Goal: Find specific page/section: Find specific page/section

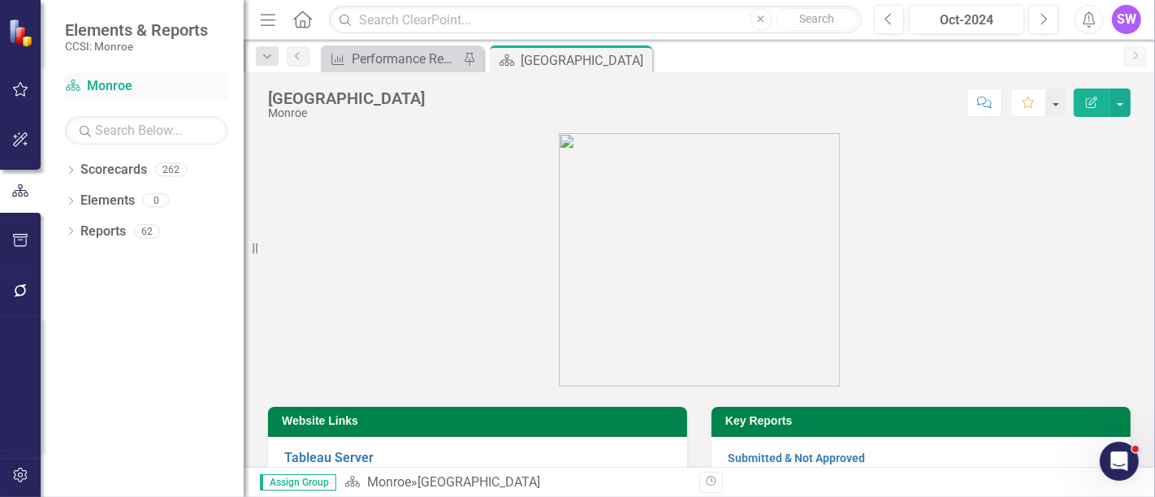
click at [102, 84] on link "Scorecard Monroe" at bounding box center [146, 86] width 162 height 19
click at [77, 171] on div "Dropdown Scorecards 262" at bounding box center [154, 172] width 179 height 31
click at [71, 166] on div "Dropdown" at bounding box center [70, 172] width 11 height 14
click at [100, 205] on link "Monroe" at bounding box center [166, 201] width 154 height 19
click at [76, 198] on icon "Dropdown" at bounding box center [79, 200] width 12 height 10
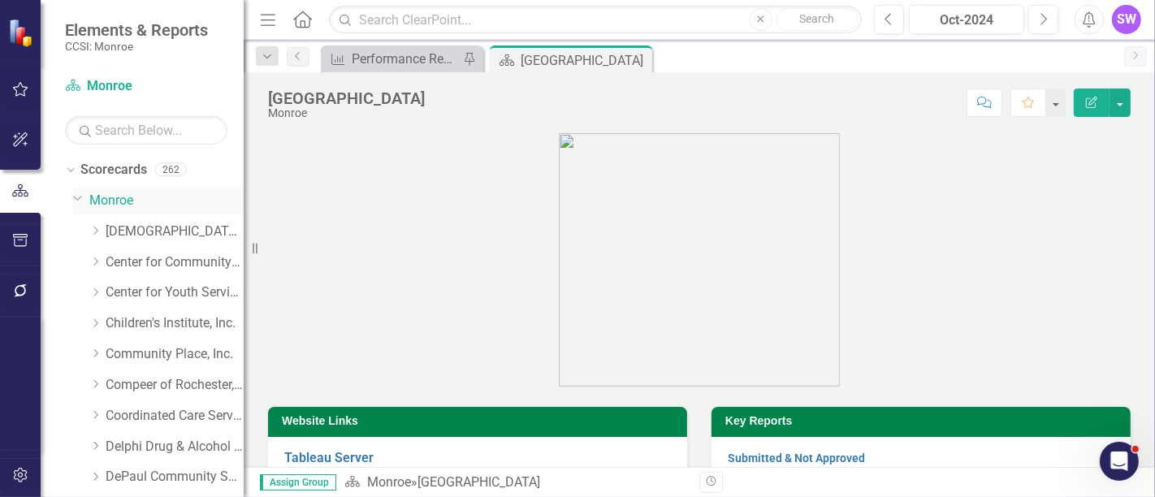
click at [111, 206] on link "Monroe" at bounding box center [166, 201] width 154 height 19
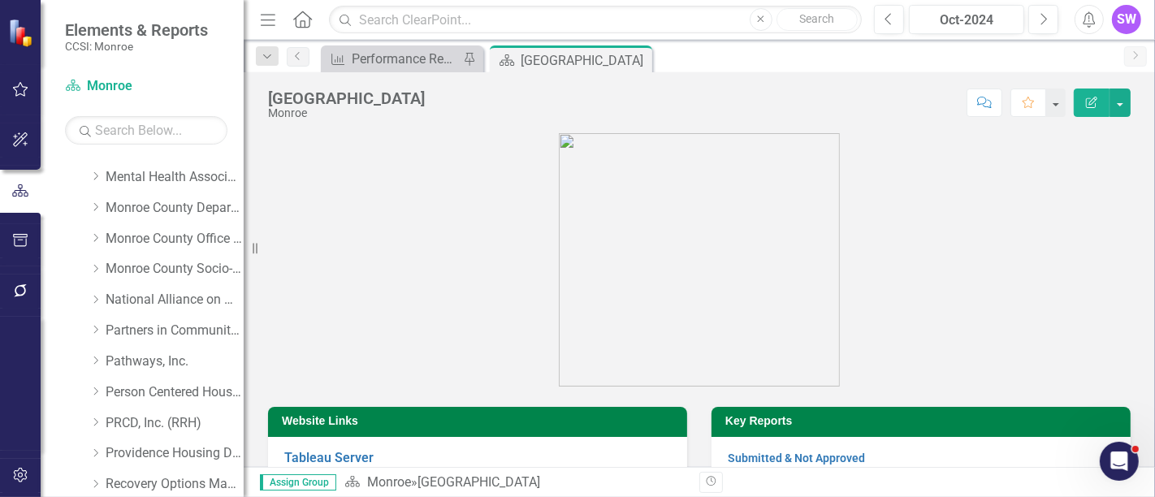
scroll to position [582, 0]
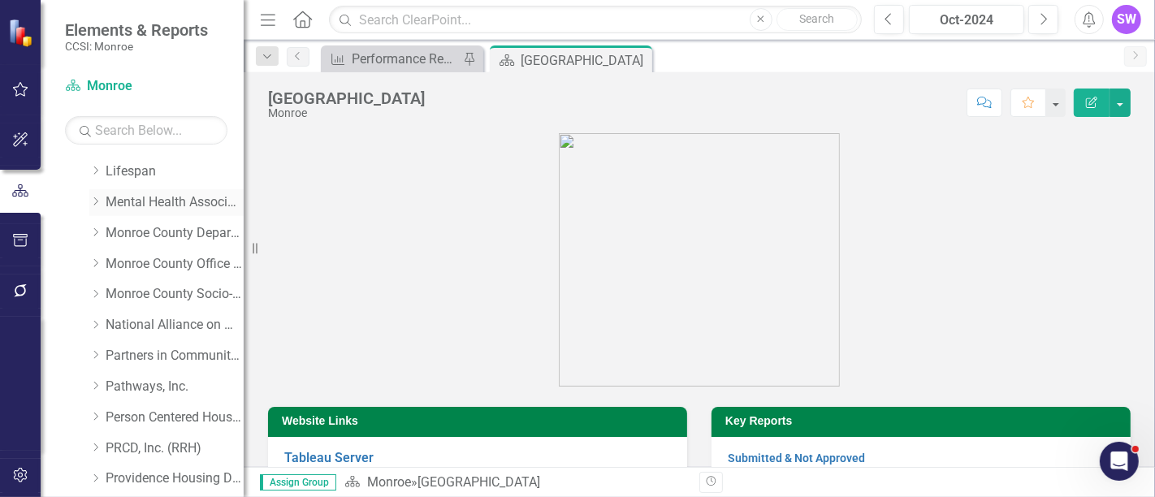
click at [97, 202] on icon "Dropdown" at bounding box center [95, 202] width 12 height 10
click at [142, 202] on link "Mental Health Association" at bounding box center [175, 202] width 138 height 19
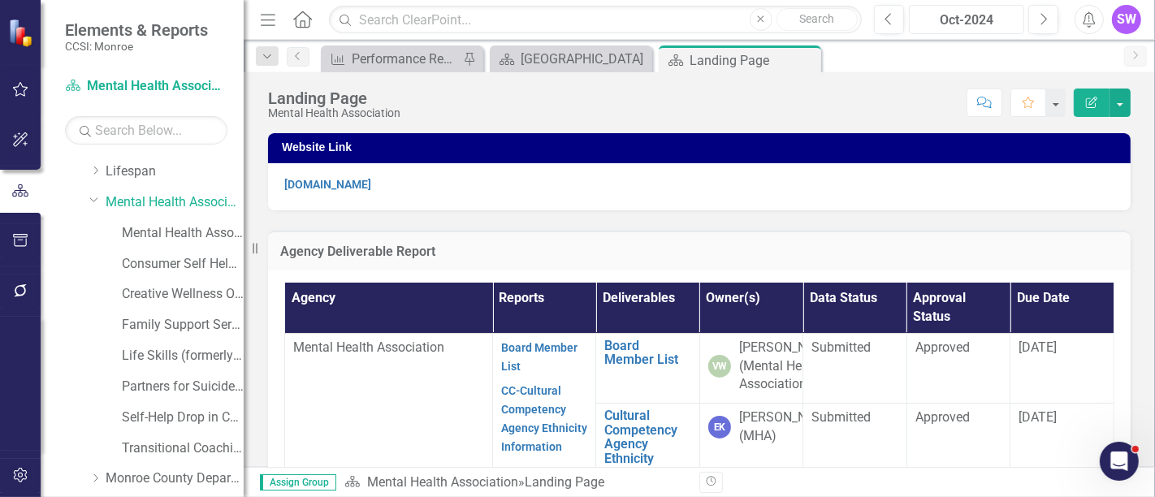
click at [986, 19] on div "Oct-2024" at bounding box center [966, 20] width 104 height 19
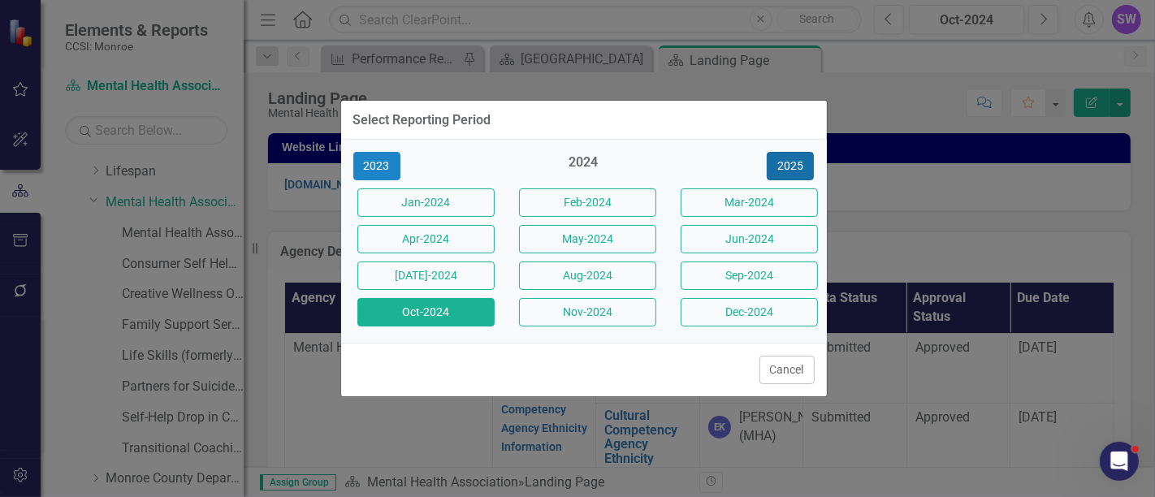
click at [810, 169] on button "2025" at bounding box center [790, 166] width 47 height 28
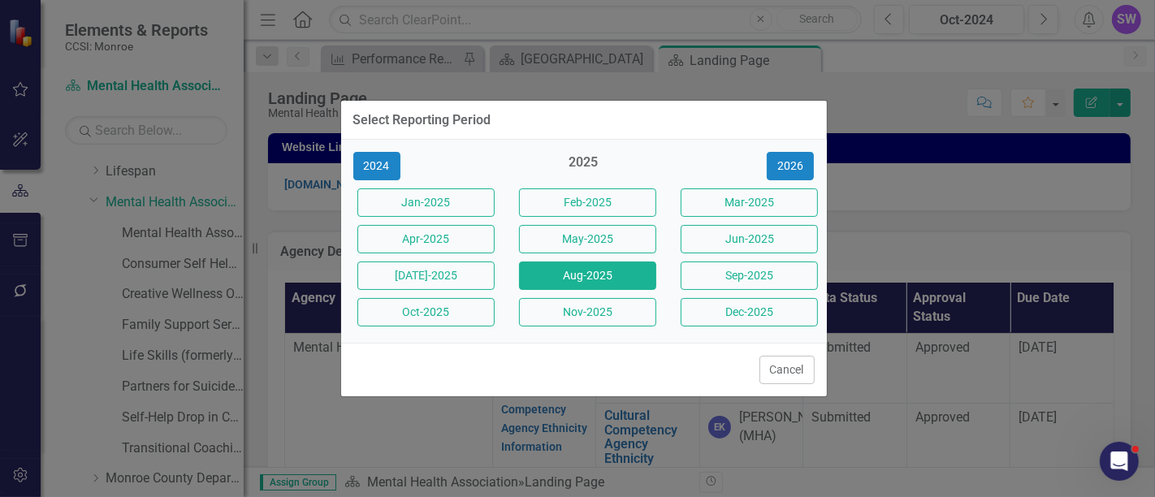
click at [607, 268] on button "Aug-2025" at bounding box center [587, 275] width 137 height 28
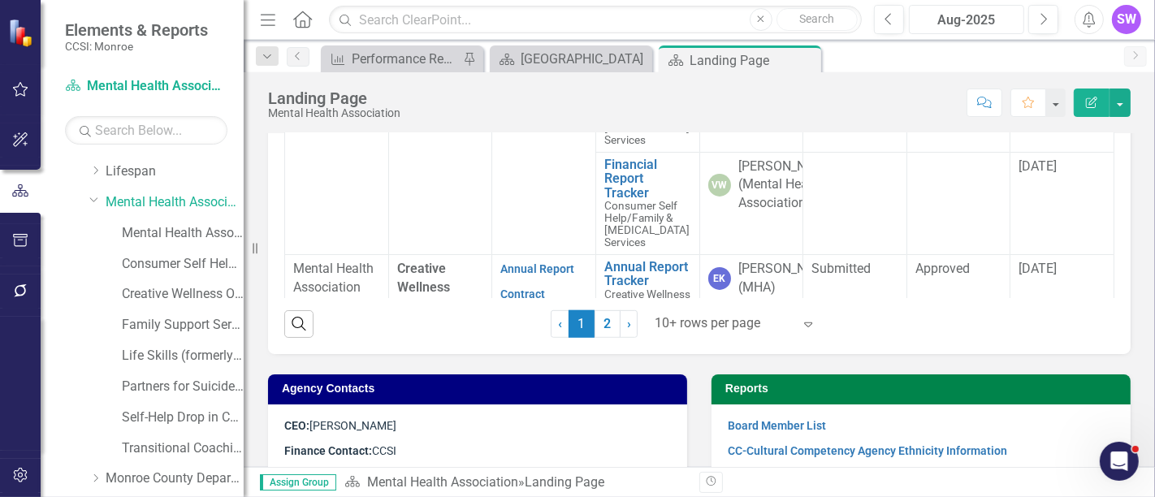
scroll to position [780, 0]
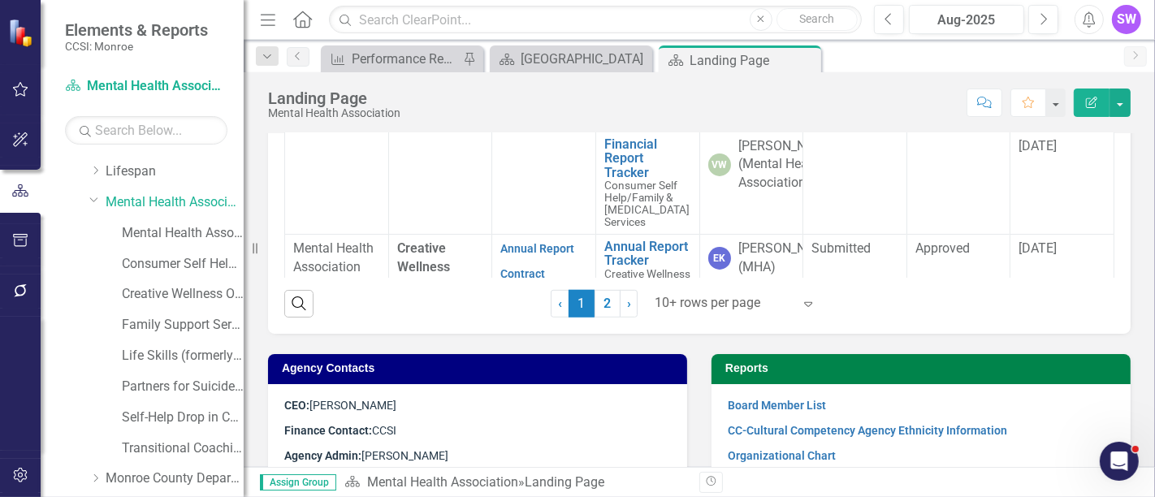
click at [706, 314] on div at bounding box center [724, 303] width 138 height 22
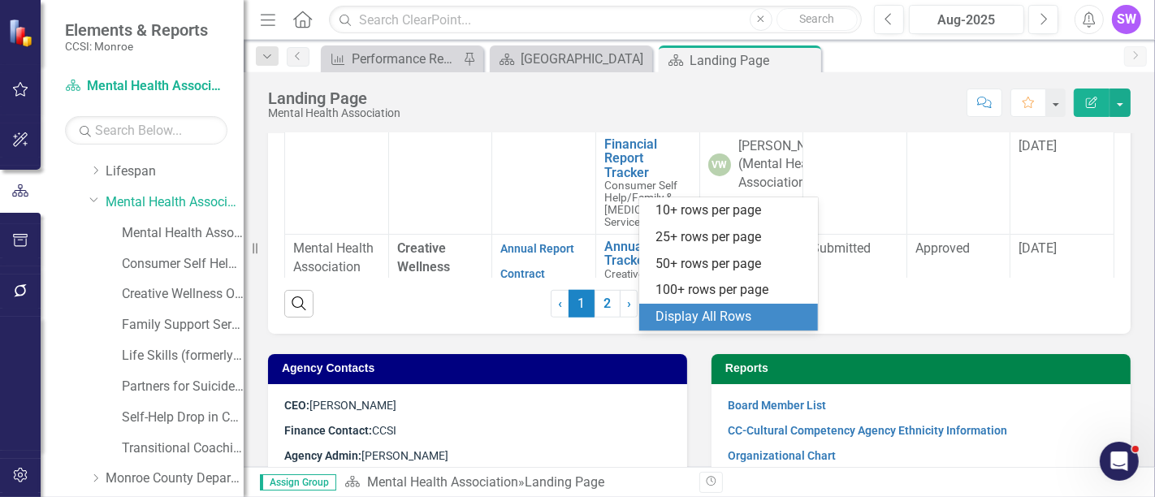
drag, startPoint x: 711, startPoint y: 318, endPoint x: 796, endPoint y: 317, distance: 84.5
click at [711, 317] on div "Display All Rows" at bounding box center [731, 317] width 153 height 19
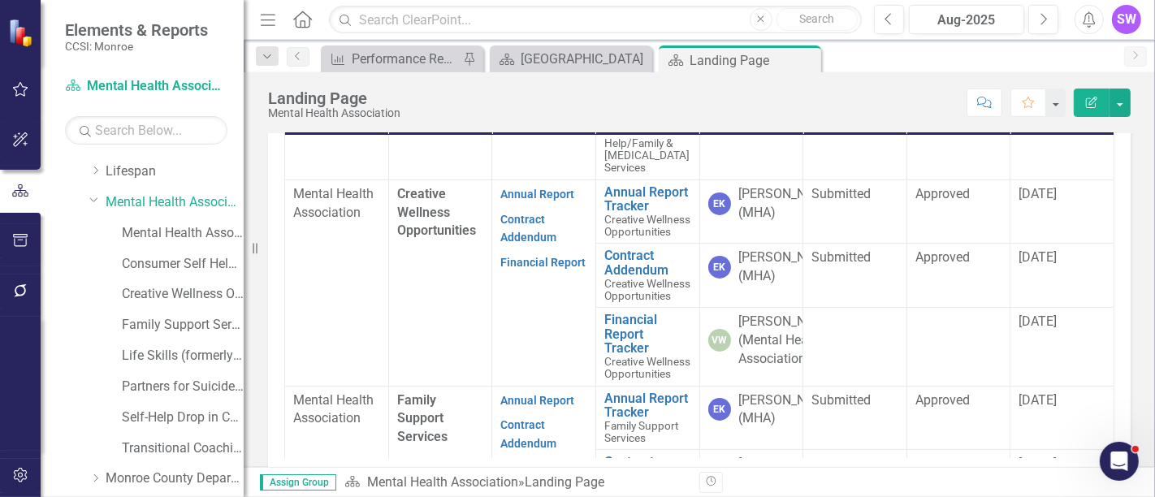
scroll to position [270, 0]
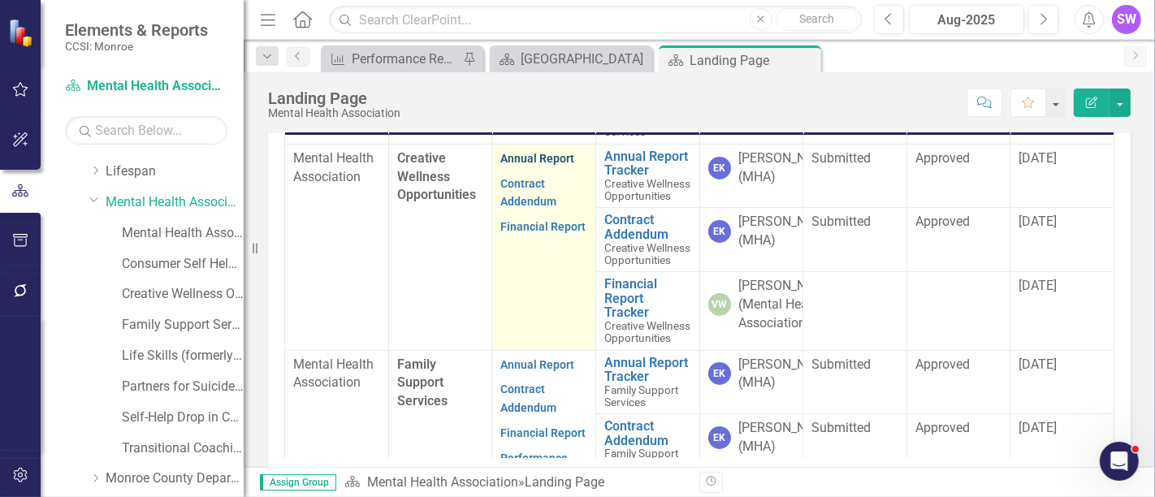
click at [523, 165] on link "Annual Report" at bounding box center [537, 158] width 74 height 13
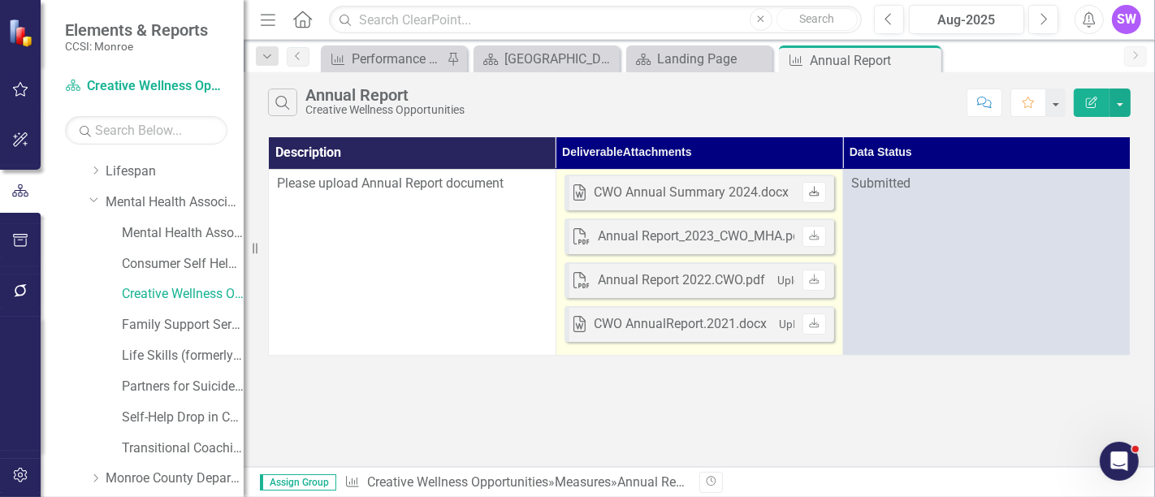
click at [818, 191] on icon at bounding box center [815, 191] width 10 height 10
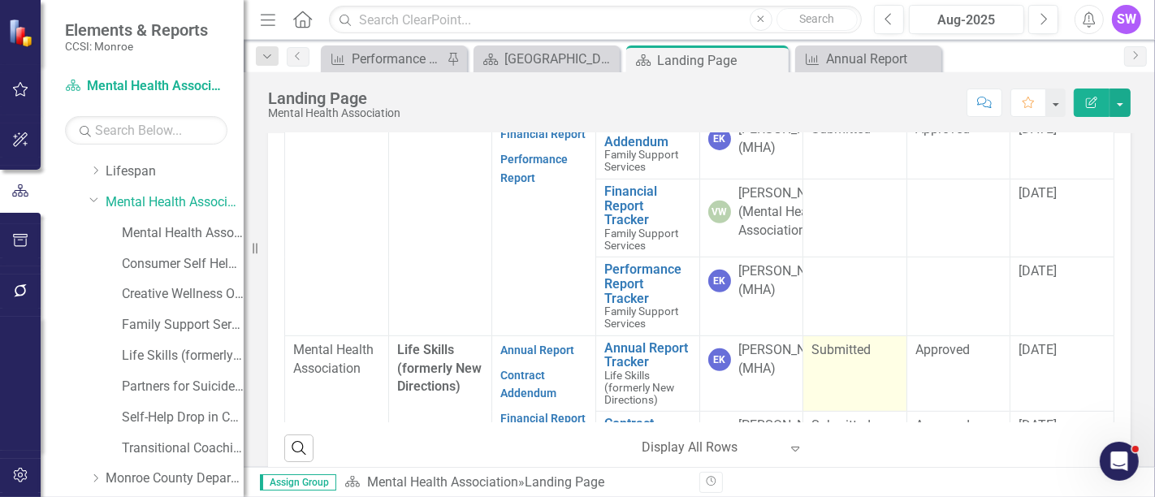
scroll to position [461, 0]
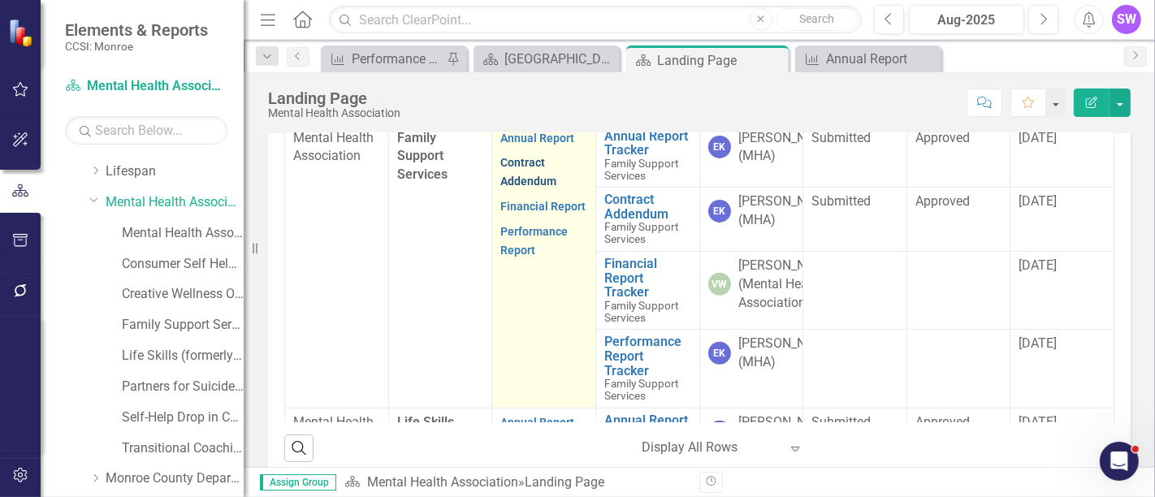
click at [521, 188] on link "Contract Addendum" at bounding box center [528, 172] width 56 height 32
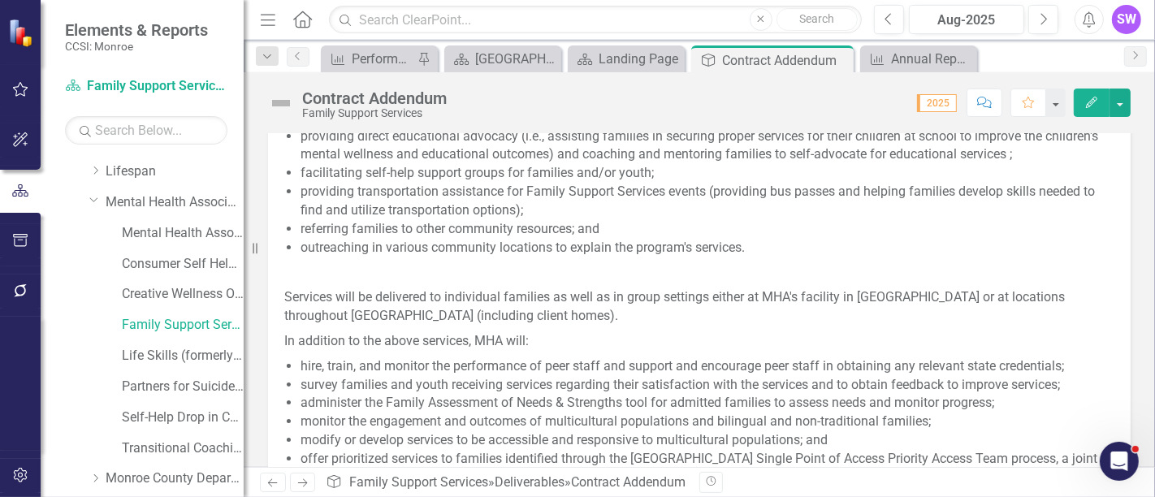
scroll to position [768, 0]
